Goal: Navigation & Orientation: Find specific page/section

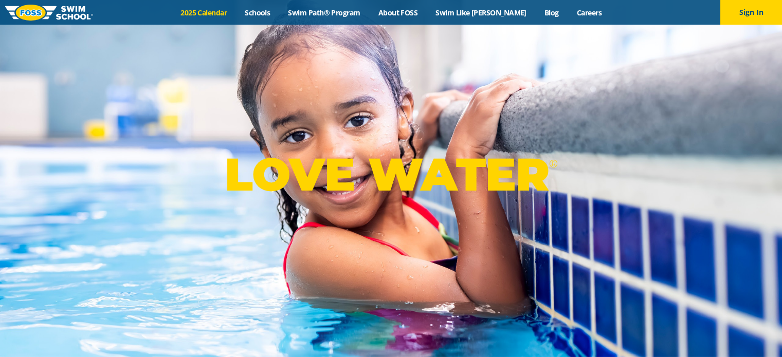
click at [236, 12] on link "2025 Calendar" at bounding box center [204, 13] width 64 height 10
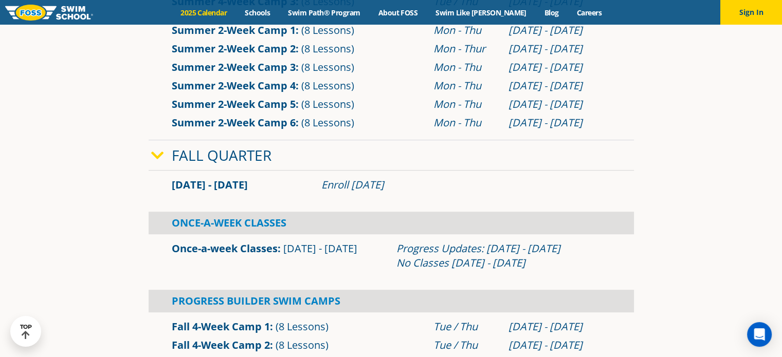
scroll to position [668, 0]
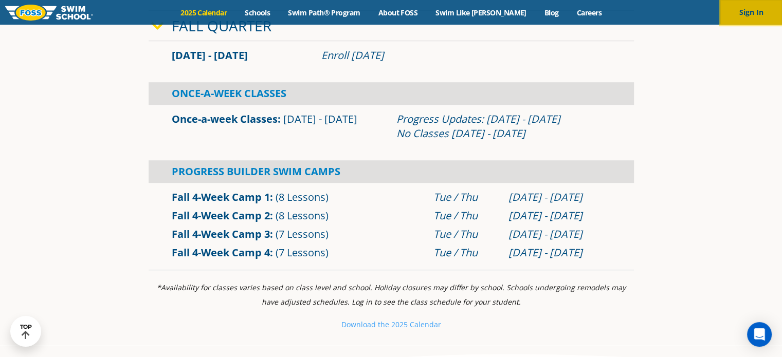
click at [747, 15] on button "Sign In" at bounding box center [751, 12] width 62 height 25
